Goal: Transaction & Acquisition: Subscribe to service/newsletter

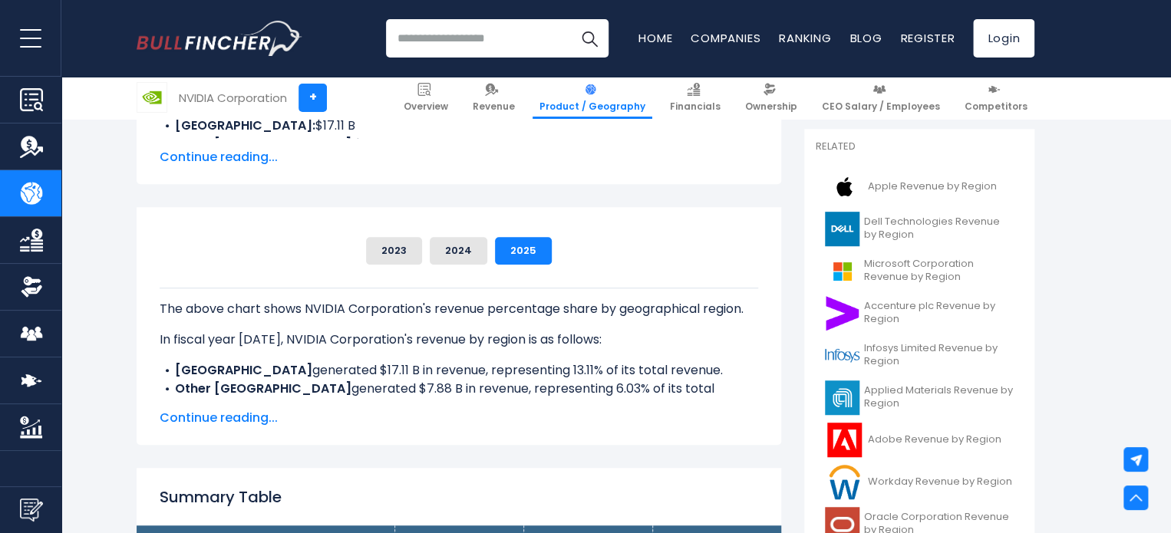
scroll to position [307, 0]
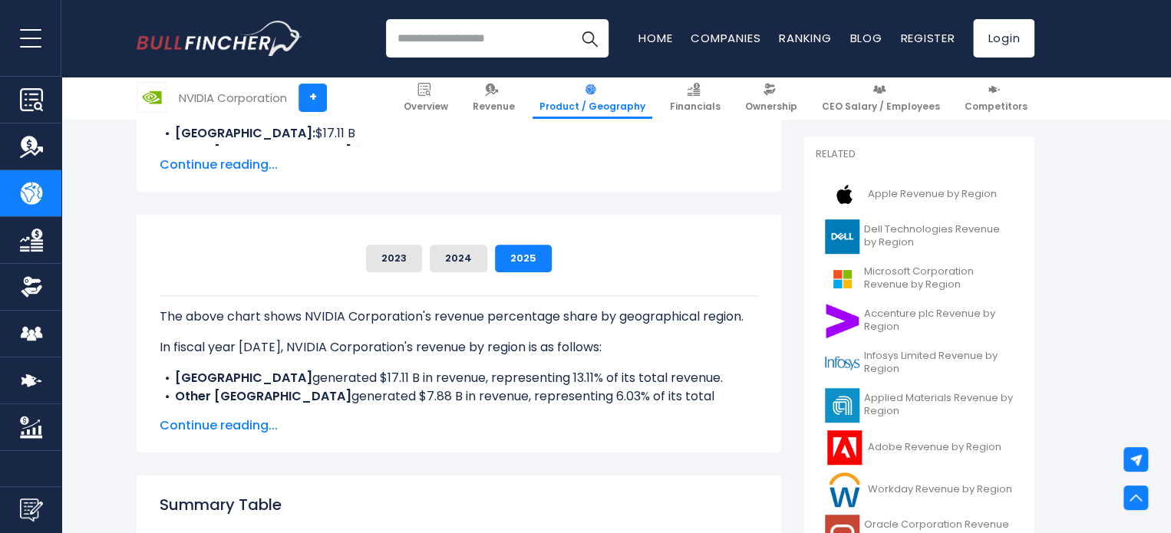
click at [233, 429] on span "Continue reading..." at bounding box center [459, 426] width 598 height 18
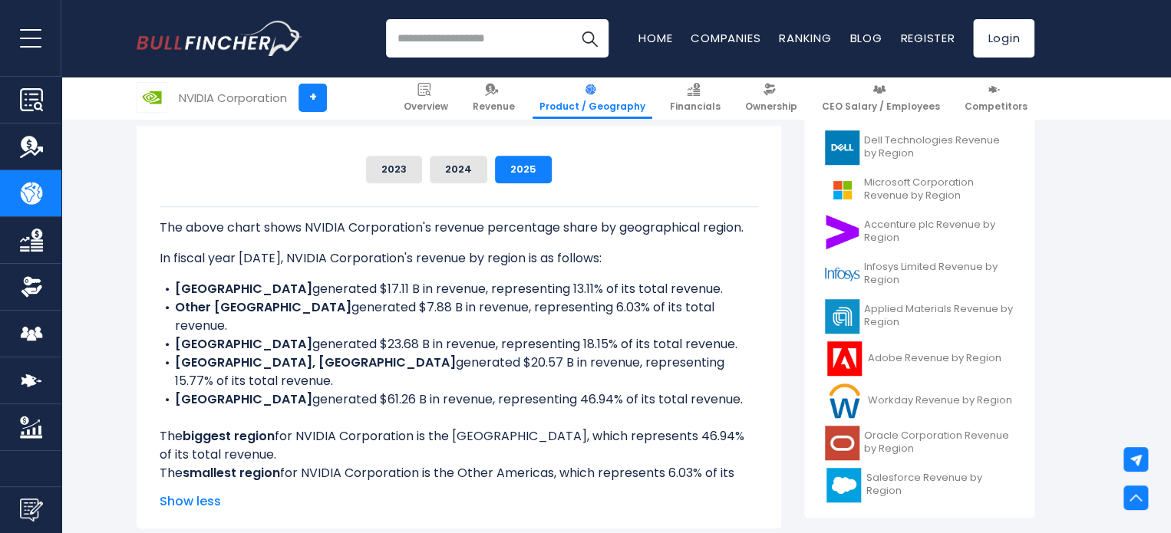
scroll to position [384, 0]
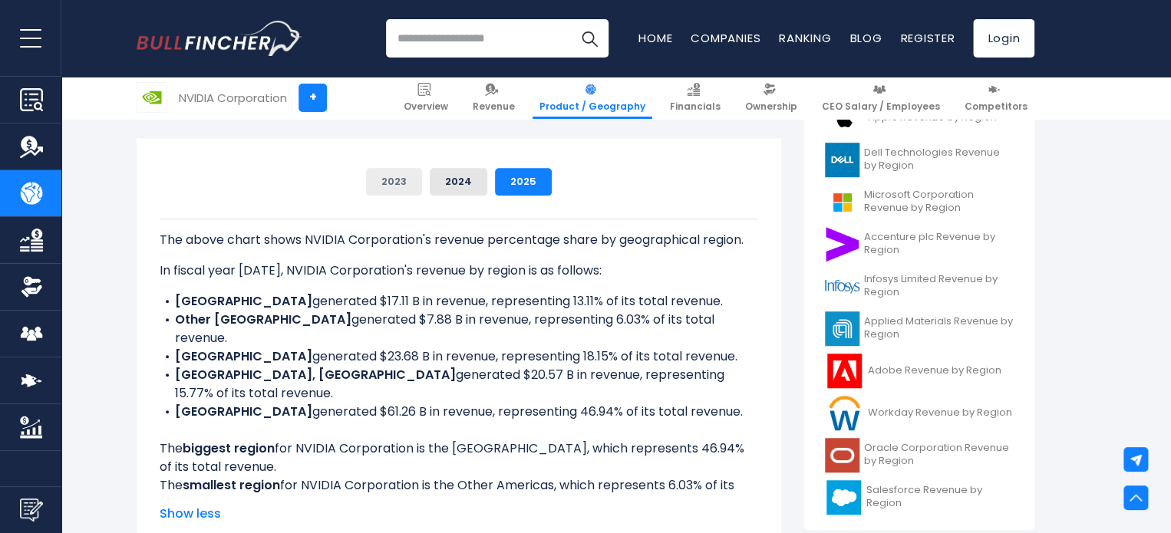
click at [390, 184] on button "2023" at bounding box center [394, 182] width 56 height 28
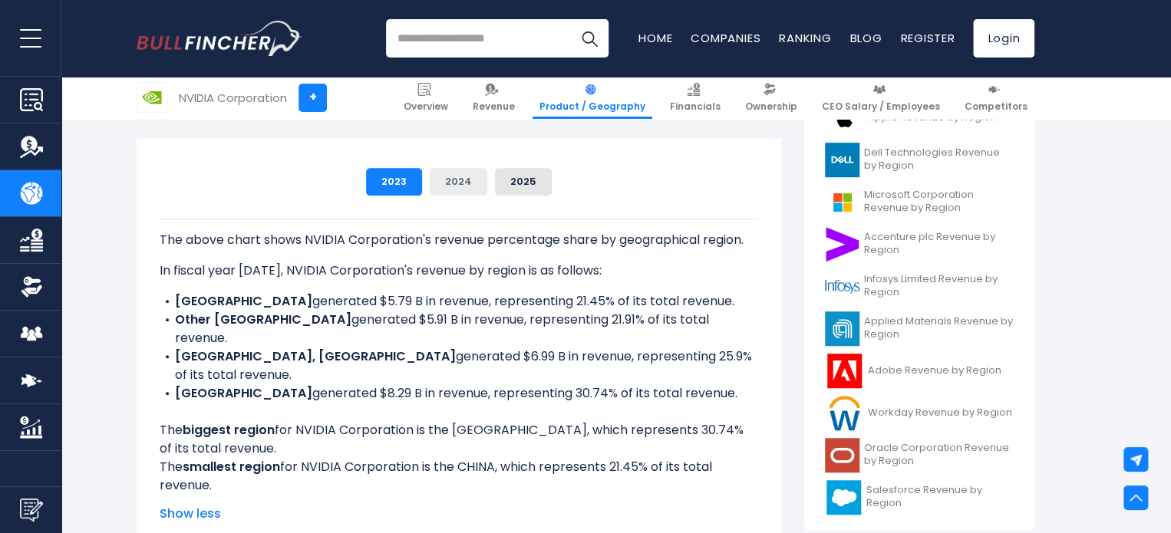
click at [467, 186] on button "2024" at bounding box center [459, 182] width 58 height 28
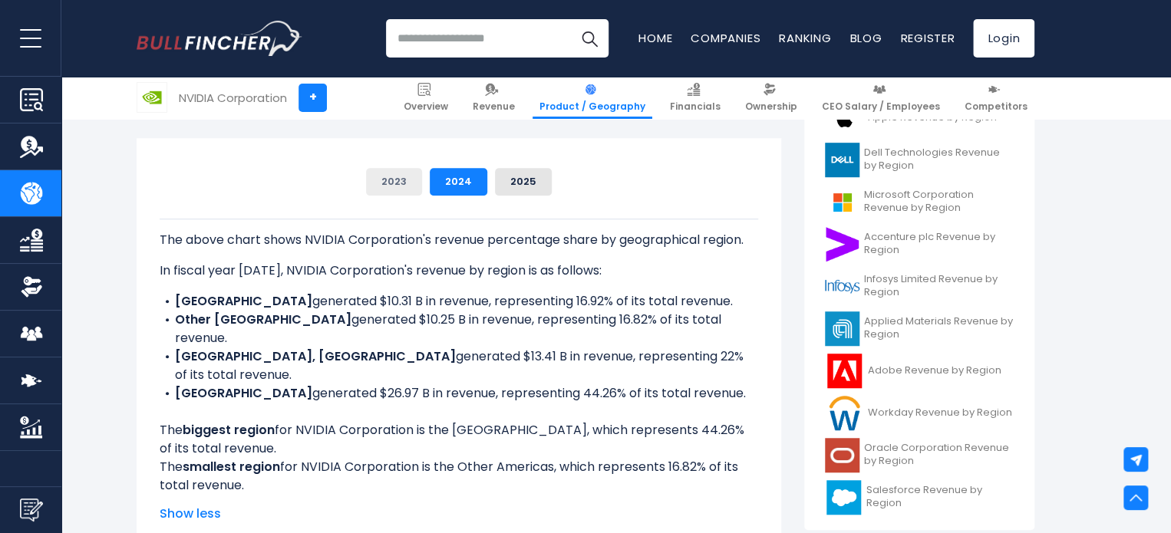
click at [395, 190] on button "2023" at bounding box center [394, 182] width 56 height 28
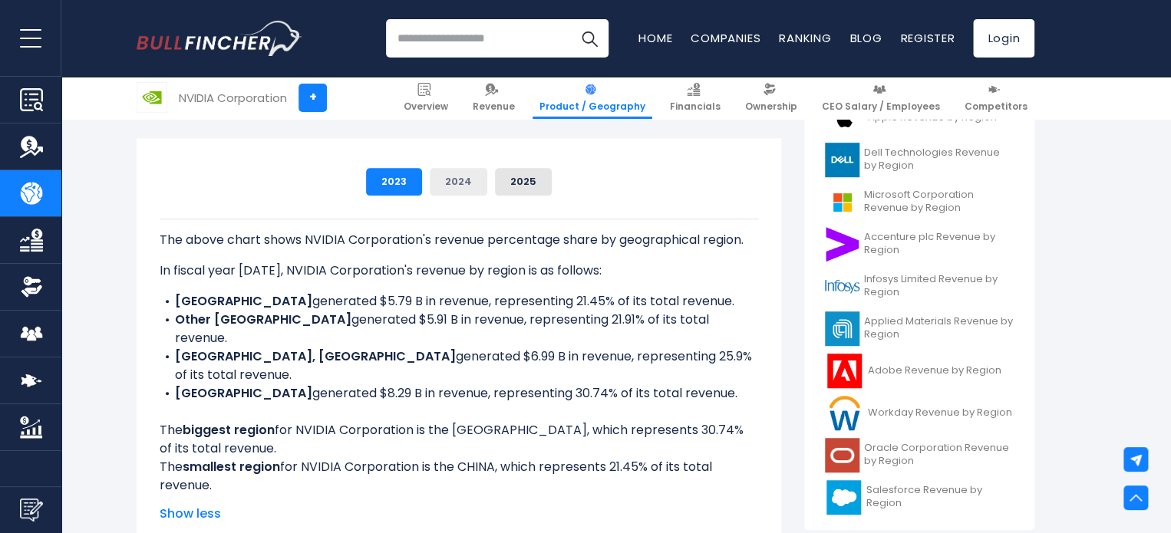
click at [460, 187] on button "2024" at bounding box center [459, 182] width 58 height 28
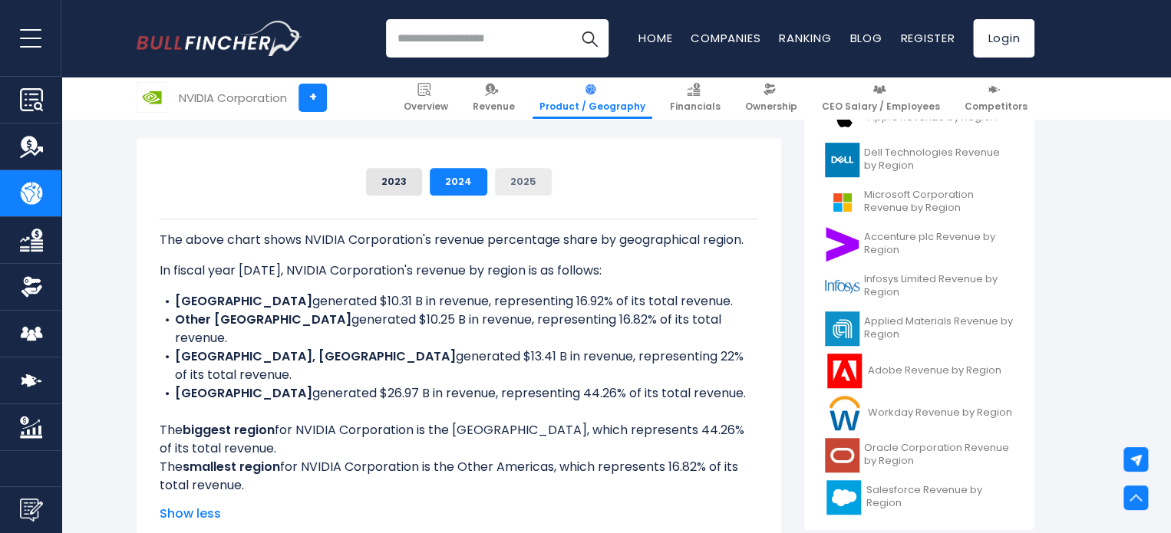
click at [531, 184] on button "2025" at bounding box center [523, 182] width 57 height 28
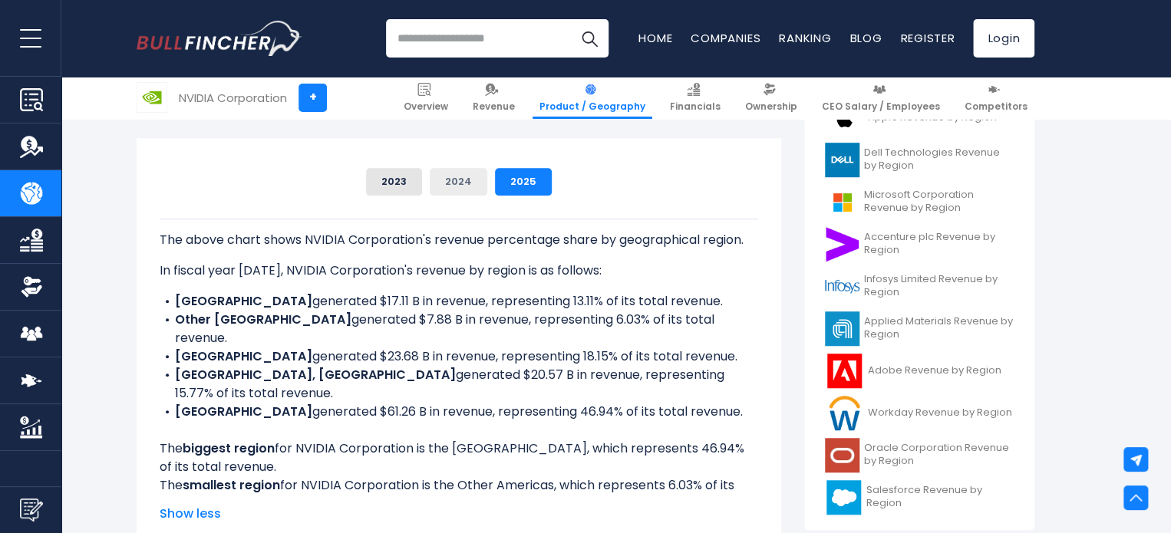
click at [468, 180] on button "2024" at bounding box center [459, 182] width 58 height 28
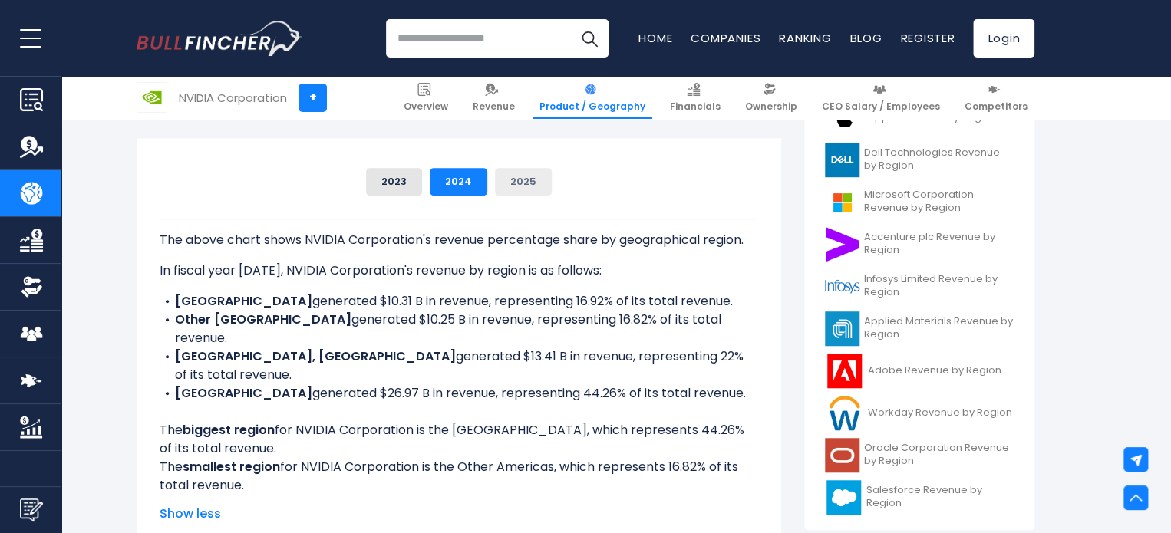
click at [520, 186] on button "2025" at bounding box center [523, 182] width 57 height 28
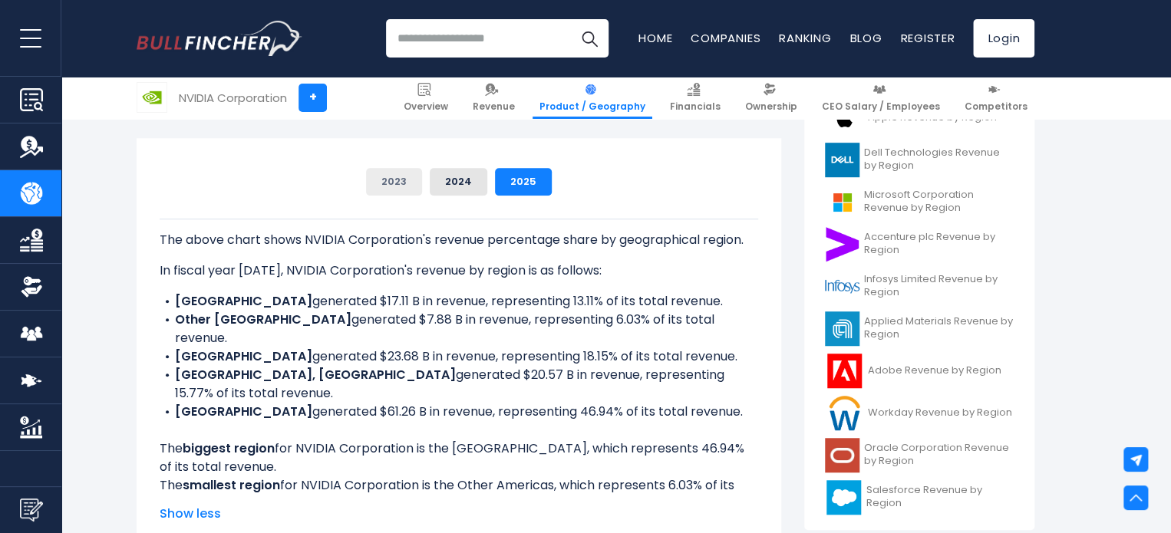
click at [391, 179] on button "2023" at bounding box center [394, 182] width 56 height 28
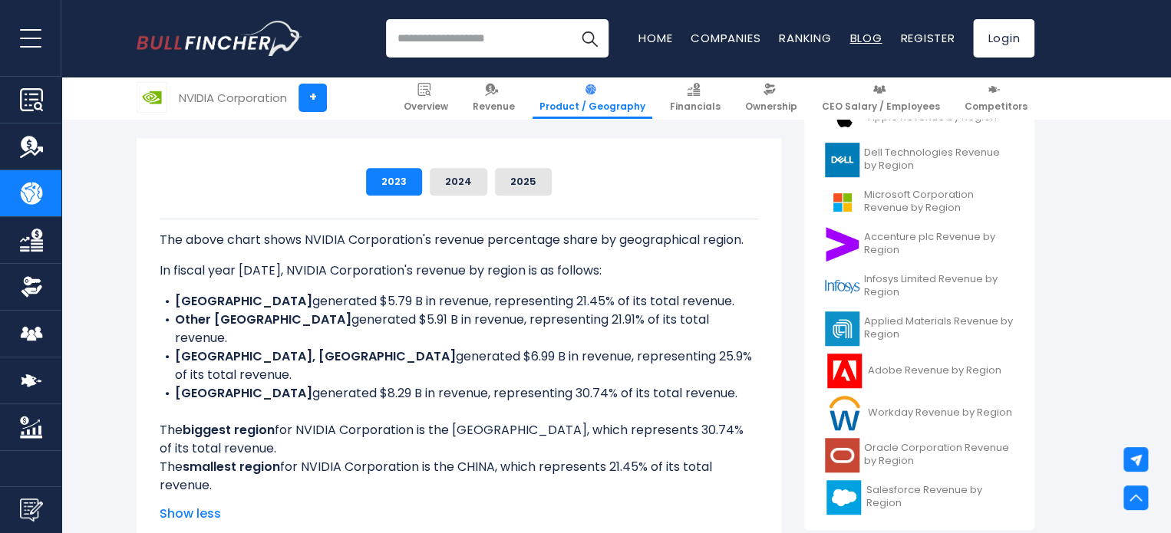
click at [859, 35] on link "Blog" at bounding box center [865, 38] width 32 height 16
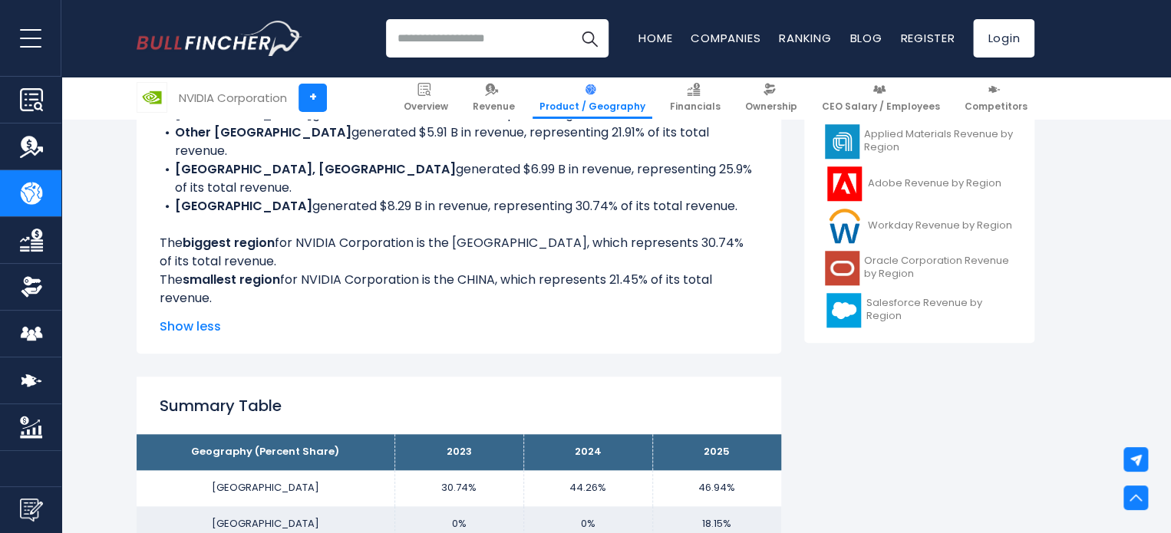
scroll to position [614, 0]
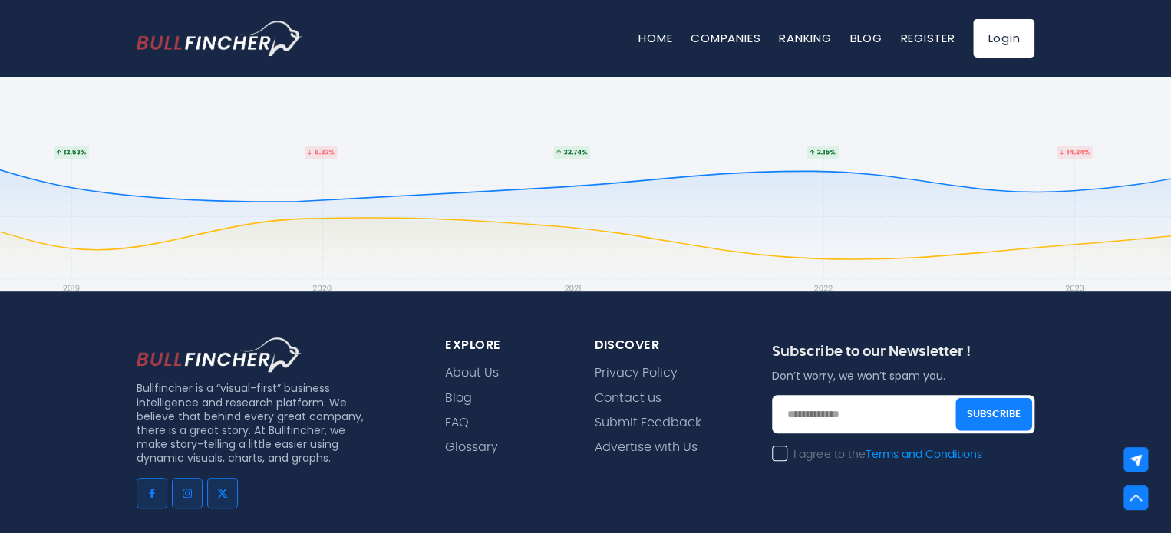
scroll to position [3270, 0]
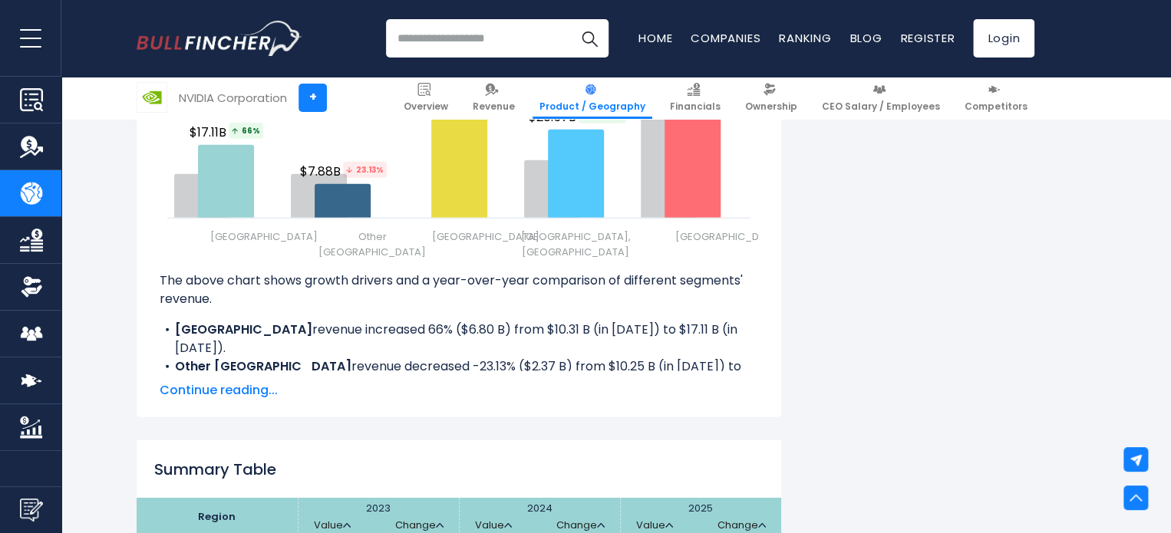
scroll to position [2122, 0]
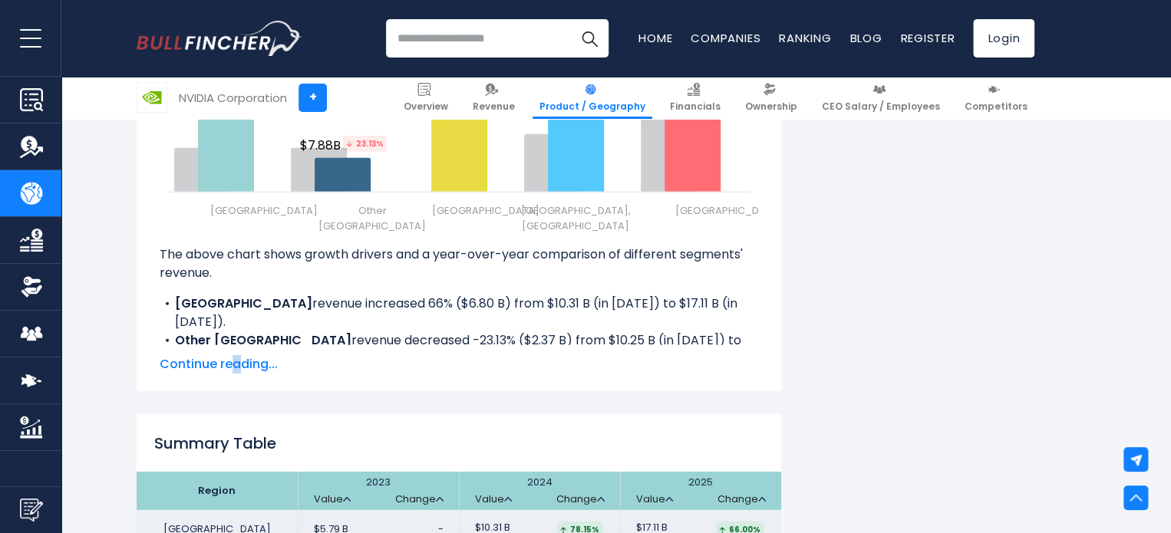
drag, startPoint x: 235, startPoint y: 369, endPoint x: 248, endPoint y: 368, distance: 13.1
click at [236, 370] on span "Continue reading..." at bounding box center [459, 364] width 598 height 18
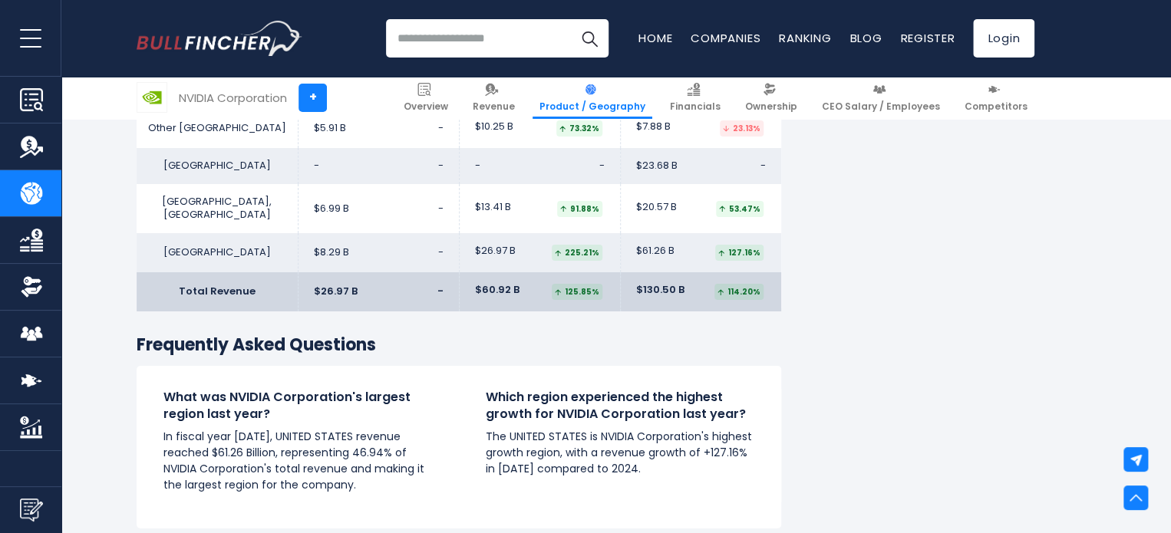
scroll to position [2890, 0]
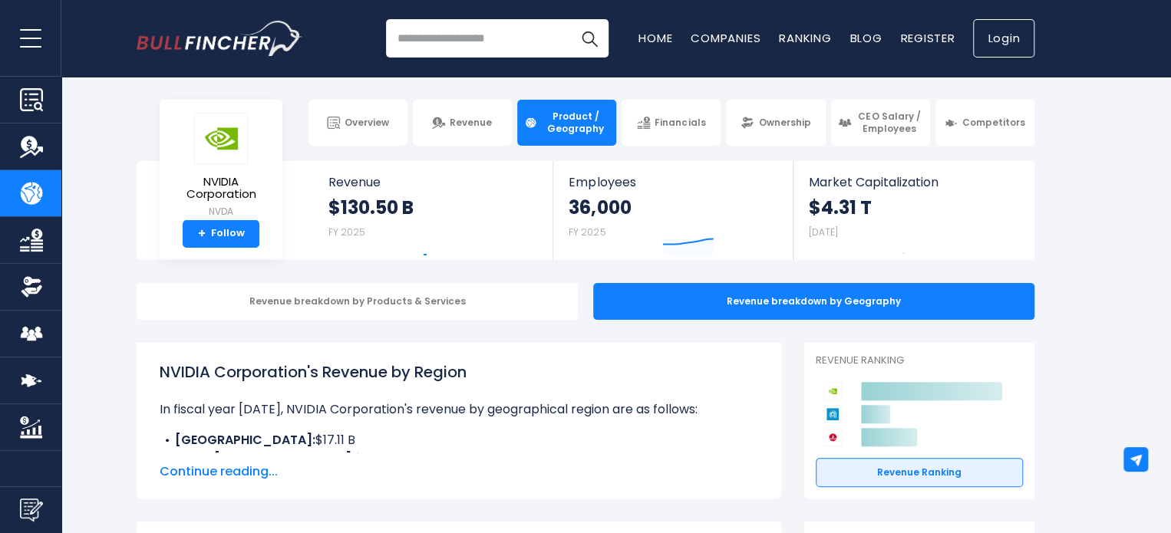
click at [996, 41] on link "Login" at bounding box center [1003, 38] width 61 height 38
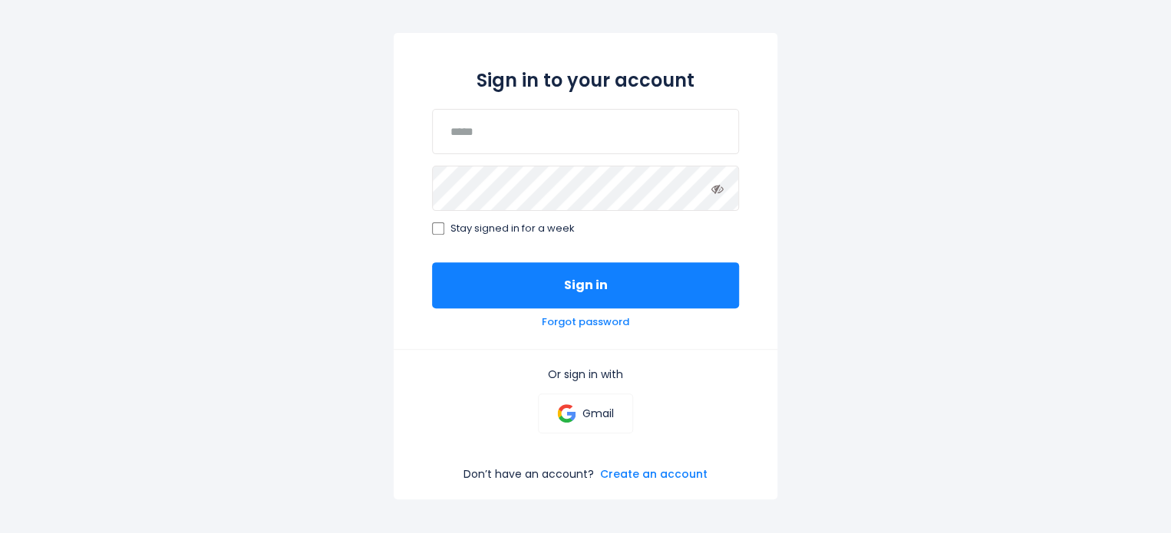
scroll to position [298, 0]
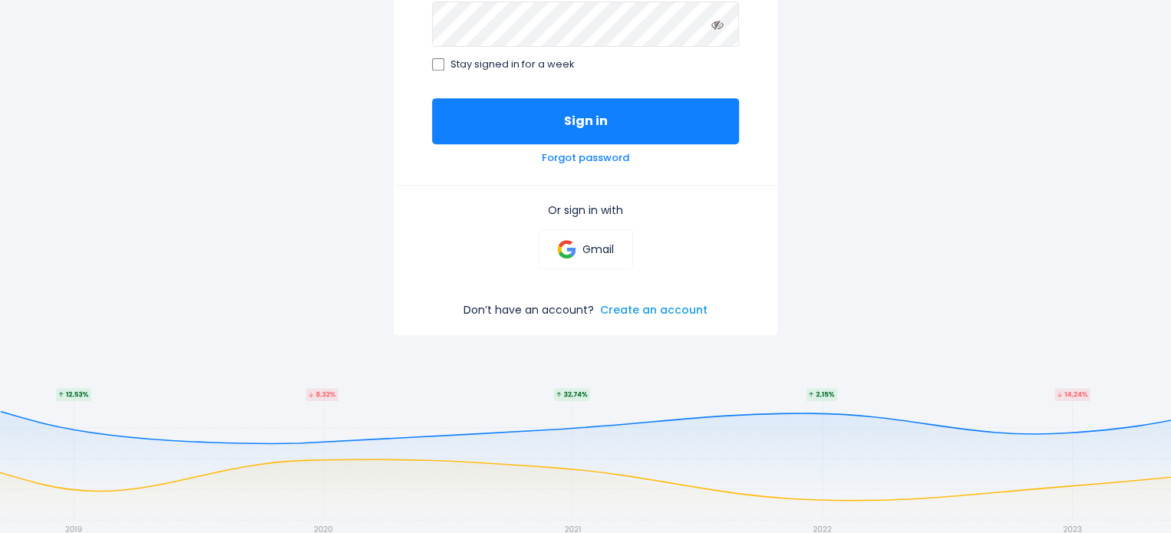
drag, startPoint x: 664, startPoint y: 310, endPoint x: 684, endPoint y: 306, distance: 20.3
click at [665, 310] on link "Create an account" at bounding box center [653, 310] width 107 height 14
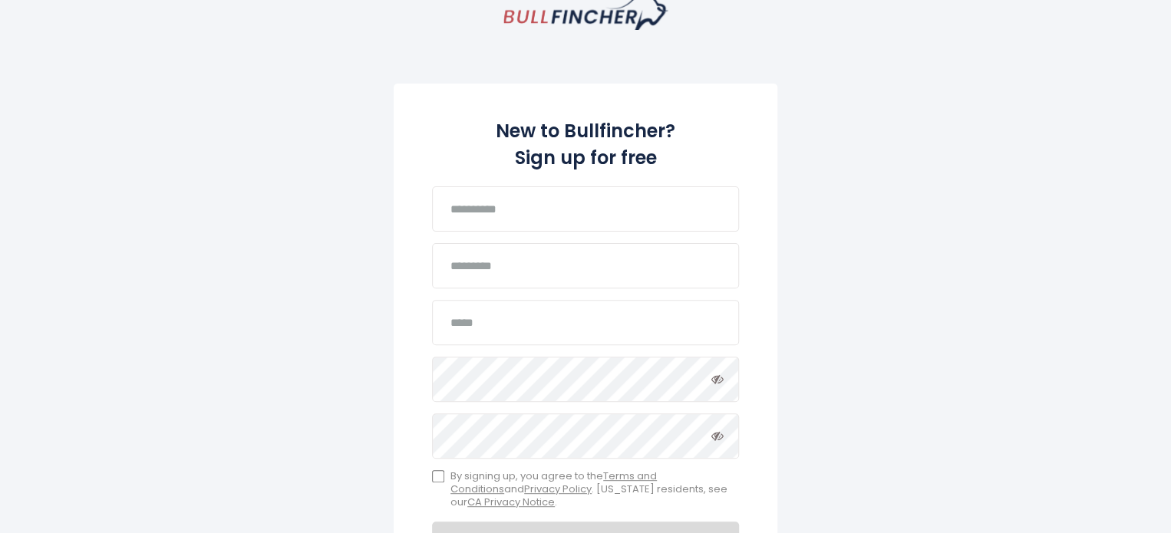
scroll to position [77, 0]
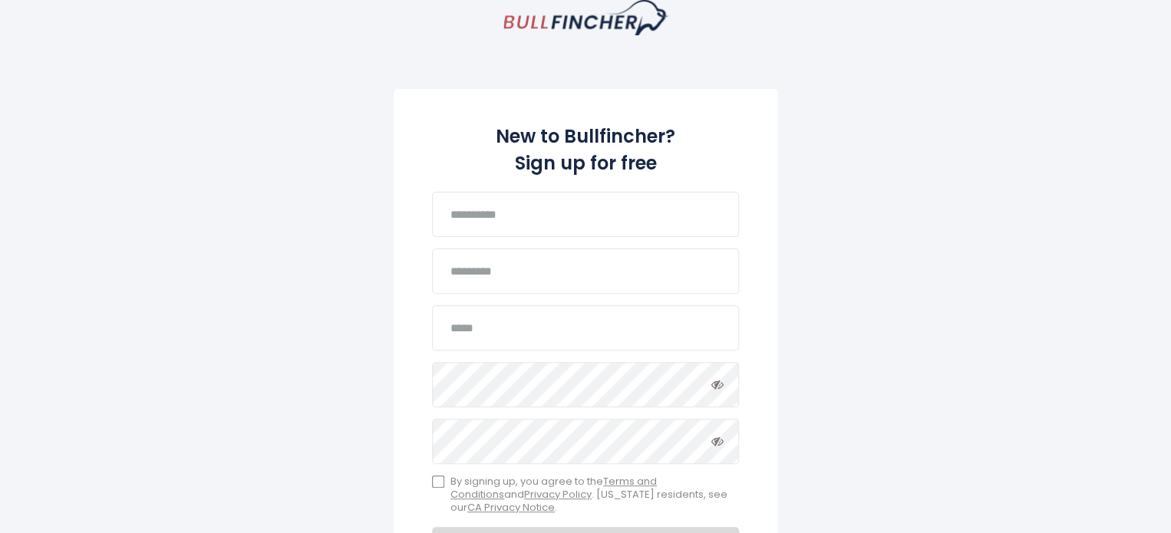
click at [525, 241] on div "New to Bullfincher? Sign up for free Password must include: At least 8 characte…" at bounding box center [586, 341] width 384 height 504
click at [540, 226] on input "text" at bounding box center [585, 214] width 307 height 45
type input "*******"
type input "***"
type input "*"
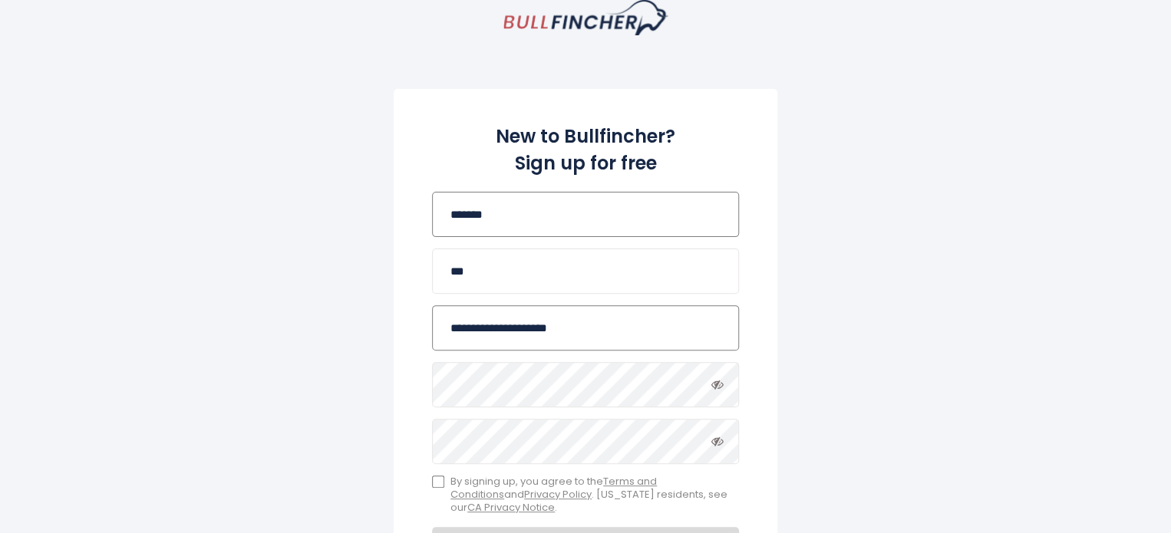
type input "**********"
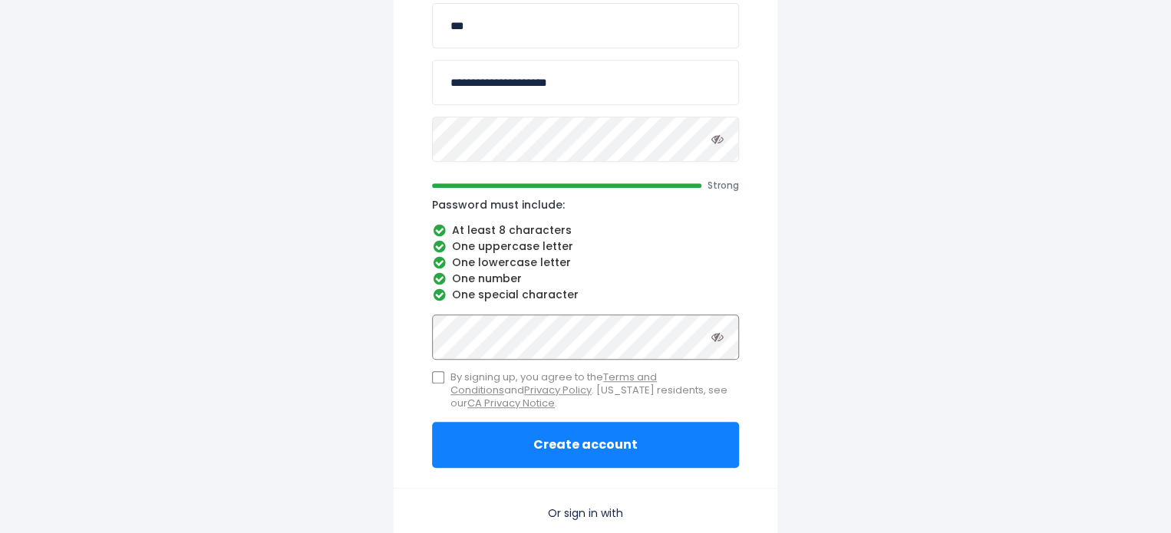
scroll to position [537, 0]
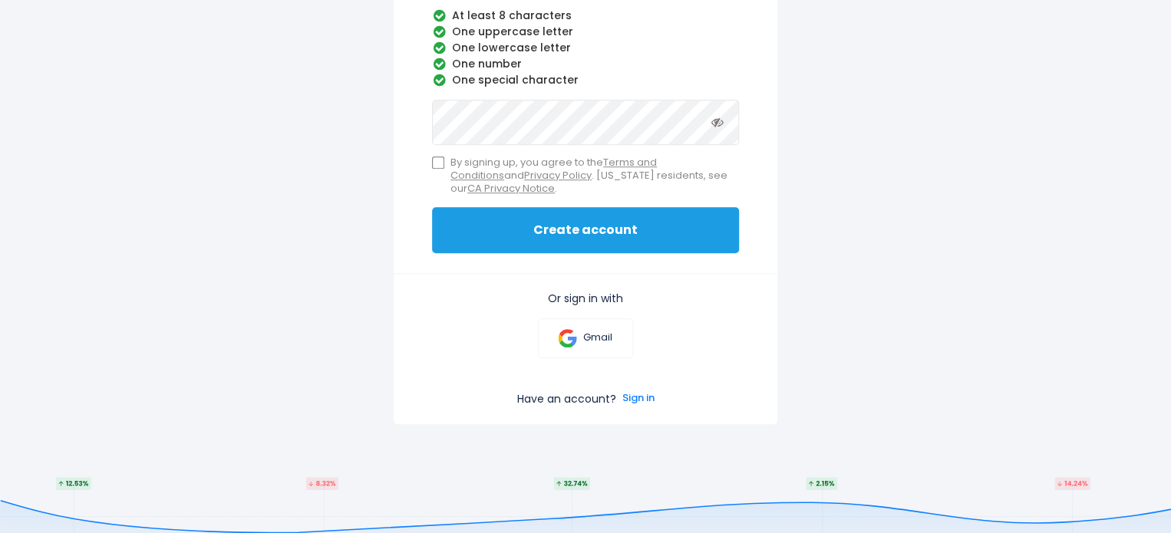
click at [666, 236] on button "Create account" at bounding box center [585, 230] width 307 height 46
